Goal: Task Accomplishment & Management: Use online tool/utility

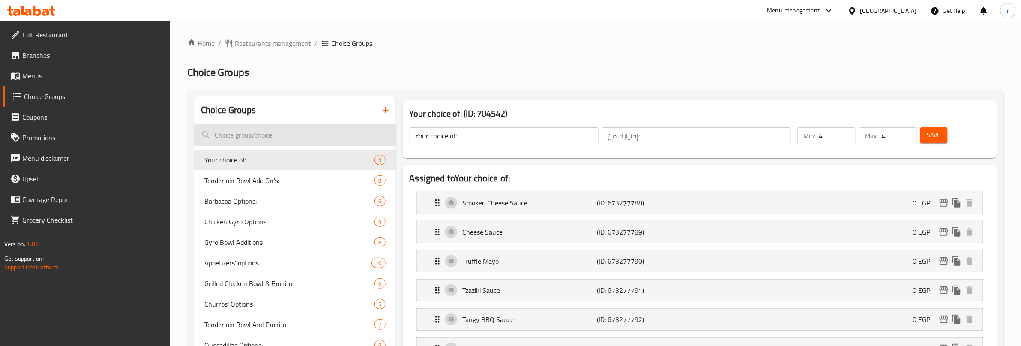
click at [246, 137] on input "search" at bounding box center [294, 135] width 201 height 22
click at [265, 134] on input "search" at bounding box center [294, 135] width 201 height 22
paste input "Gyro Bowl Additions"
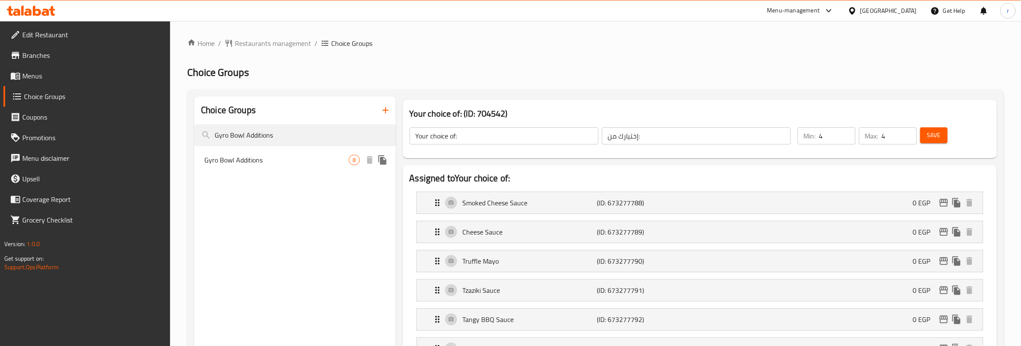
type input "Gyro Bowl Additions"
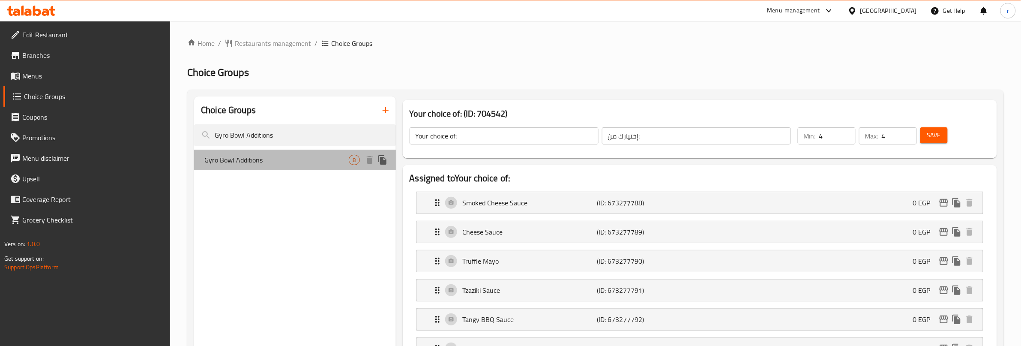
click at [308, 162] on span "Gyro Bowl Additions" at bounding box center [276, 160] width 144 height 10
type input "Gyro Bowl Additions"
type input "إضافات وعاء الجيرو"
type input "0"
type input "8"
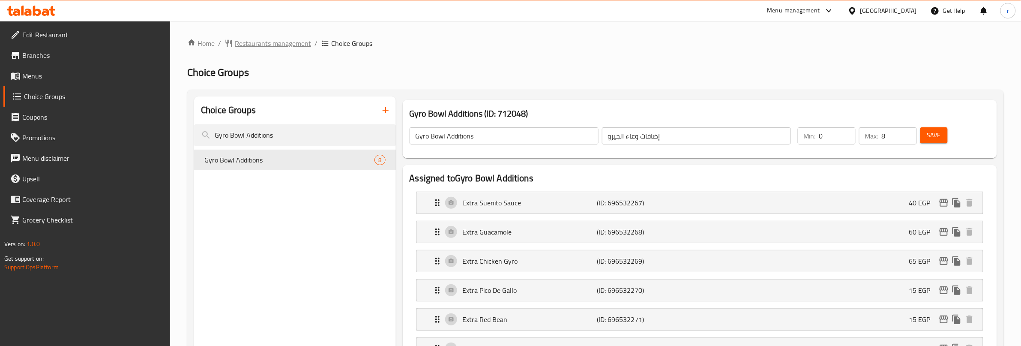
click at [304, 42] on span "Restaurants management" at bounding box center [273, 43] width 76 height 10
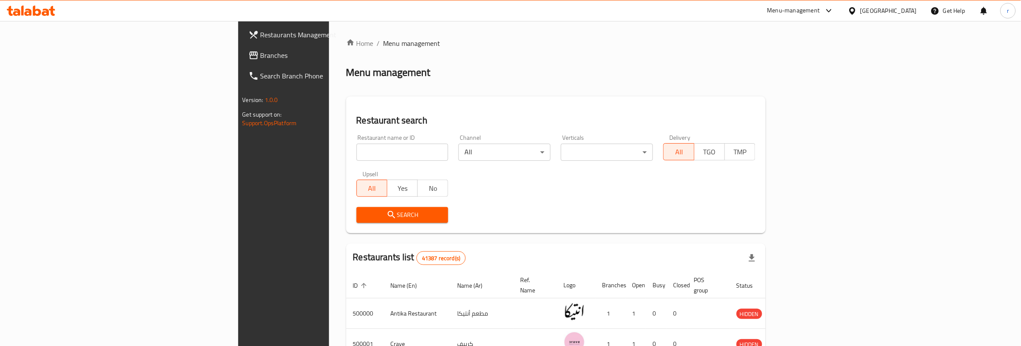
click at [52, 48] on div at bounding box center [510, 173] width 1021 height 346
click at [242, 48] on link "Branches" at bounding box center [325, 55] width 167 height 21
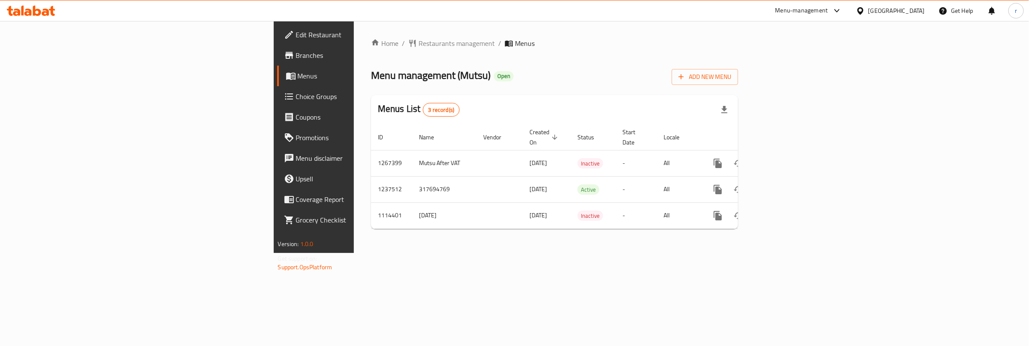
click at [296, 101] on span "Choice Groups" at bounding box center [367, 96] width 143 height 10
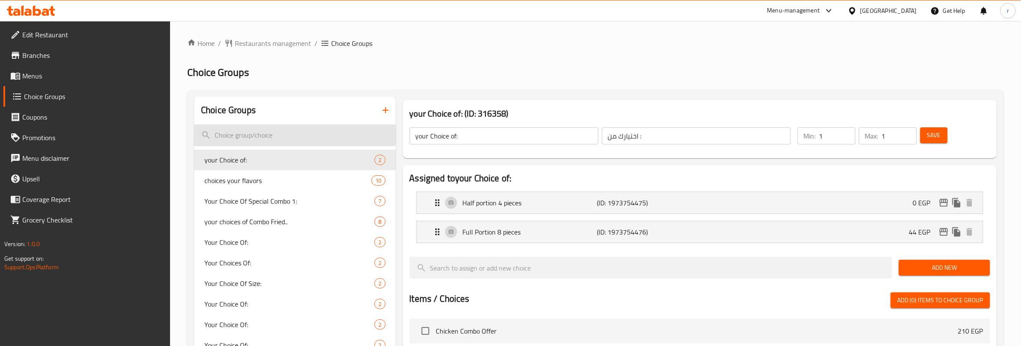
click at [284, 127] on input "search" at bounding box center [294, 135] width 201 height 22
paste input "your choices of Combo Fried.."
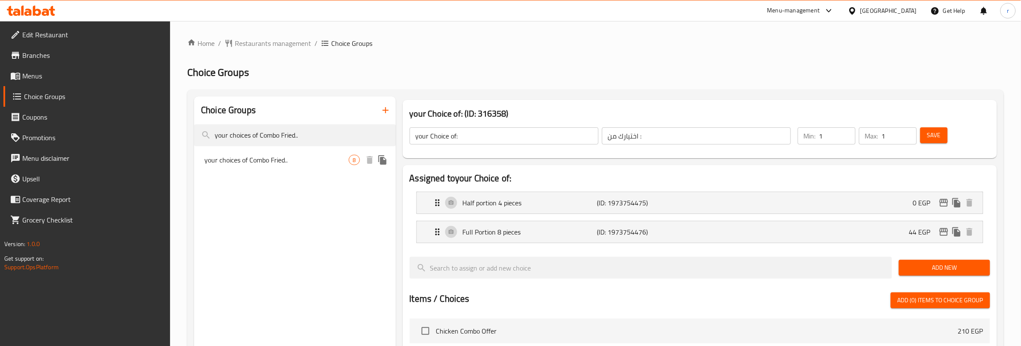
type input "your choices of Combo Fried.."
click at [276, 157] on span "your choices of Combo Fried.." at bounding box center [276, 160] width 144 height 10
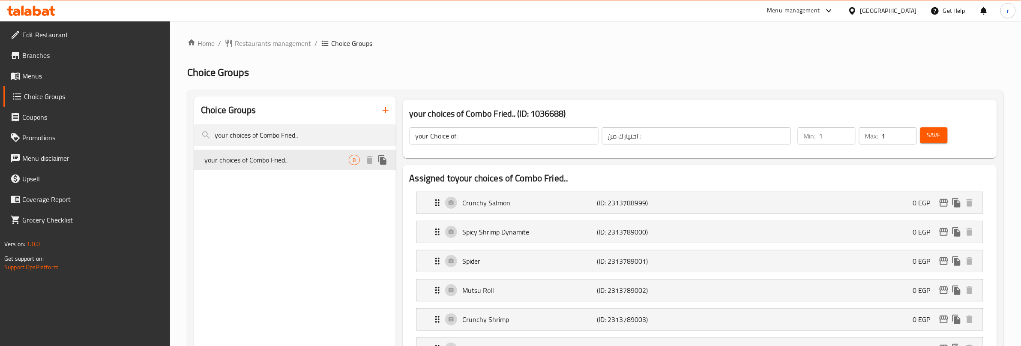
type input "your choices of Combo Fried.."
type input "اختيارك من الكومبو المقلي.."
click at [297, 43] on span "Restaurants management" at bounding box center [273, 43] width 76 height 10
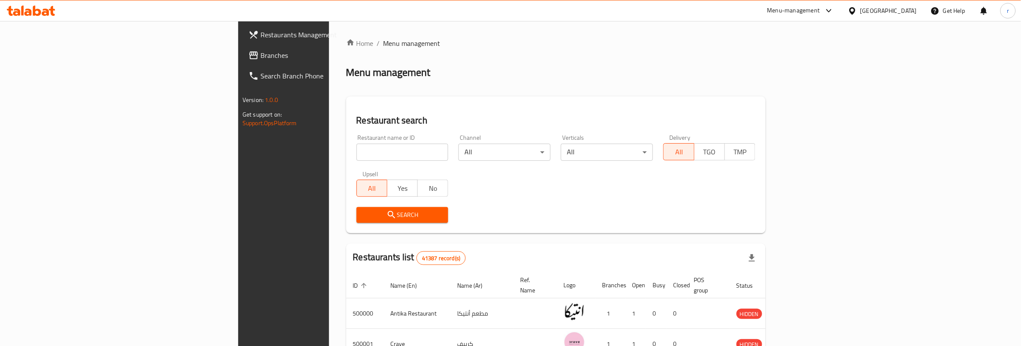
click at [238, 54] on div "Restaurants Management Branches Search Branch Phone Version: 1.0.0 Get support …" at bounding box center [510, 312] width 545 height 582
click at [260, 54] on span "Branches" at bounding box center [330, 55] width 141 height 10
